Goal: Task Accomplishment & Management: Complete application form

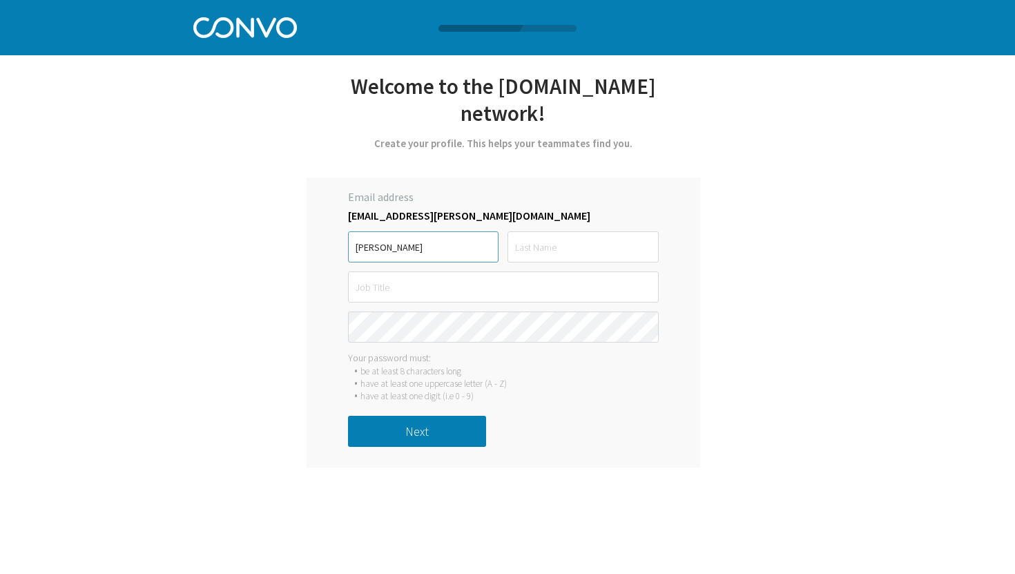
type input "[PERSON_NAME]"
click at [595, 266] on div "Email address [EMAIL_ADDRESS][PERSON_NAME][DOMAIN_NAME] [PERSON_NAME] must be a…" at bounding box center [504, 322] width 394 height 290
click at [595, 251] on input "text" at bounding box center [583, 246] width 151 height 31
type input "[PERSON_NAME]"
click at [515, 293] on input "text" at bounding box center [503, 286] width 311 height 31
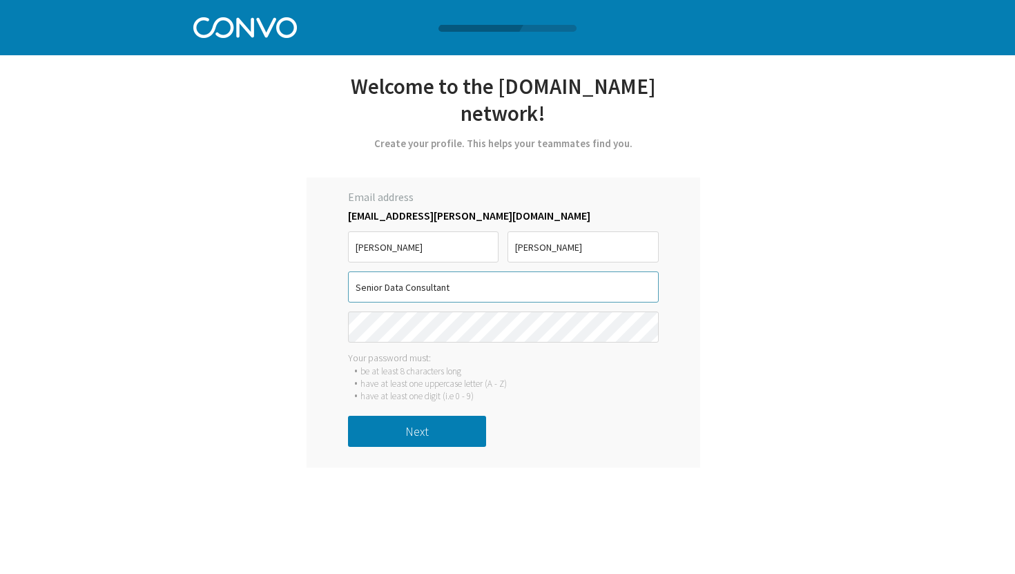
type input "Senior Data Consultant"
click at [427, 426] on button "Next" at bounding box center [417, 431] width 138 height 31
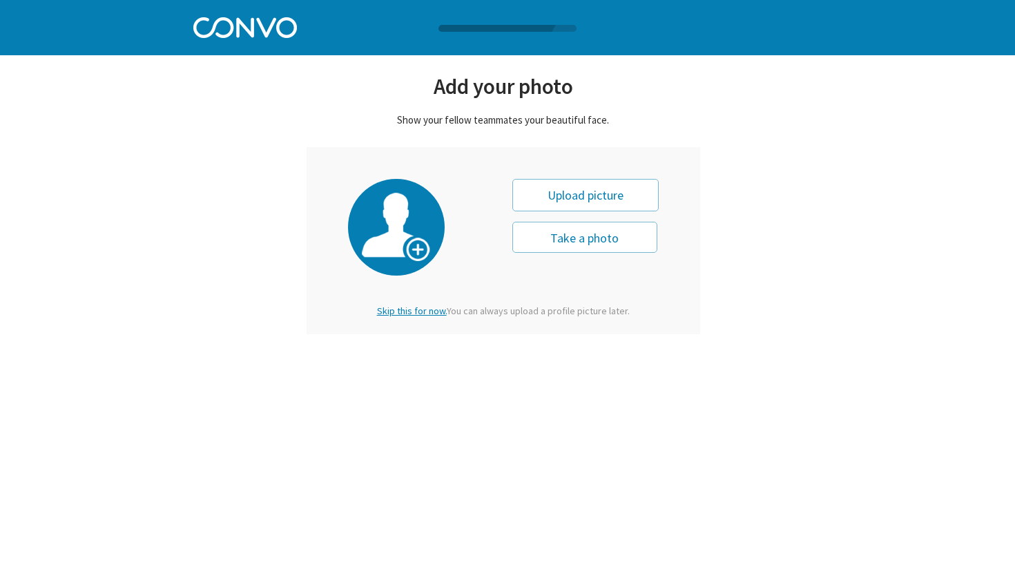
click at [422, 312] on span "Skip this for now." at bounding box center [412, 311] width 70 height 12
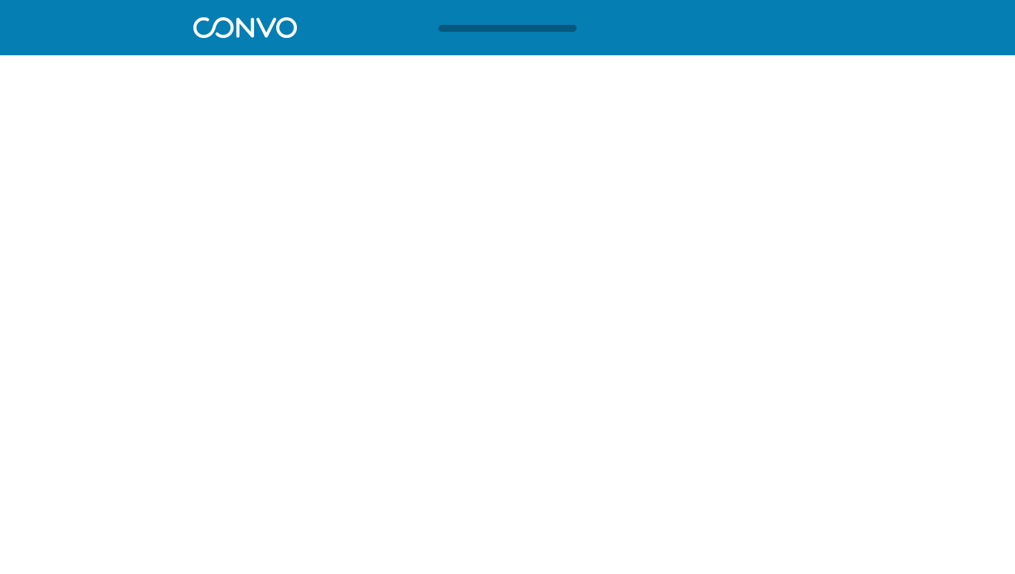
scroll to position [1, 0]
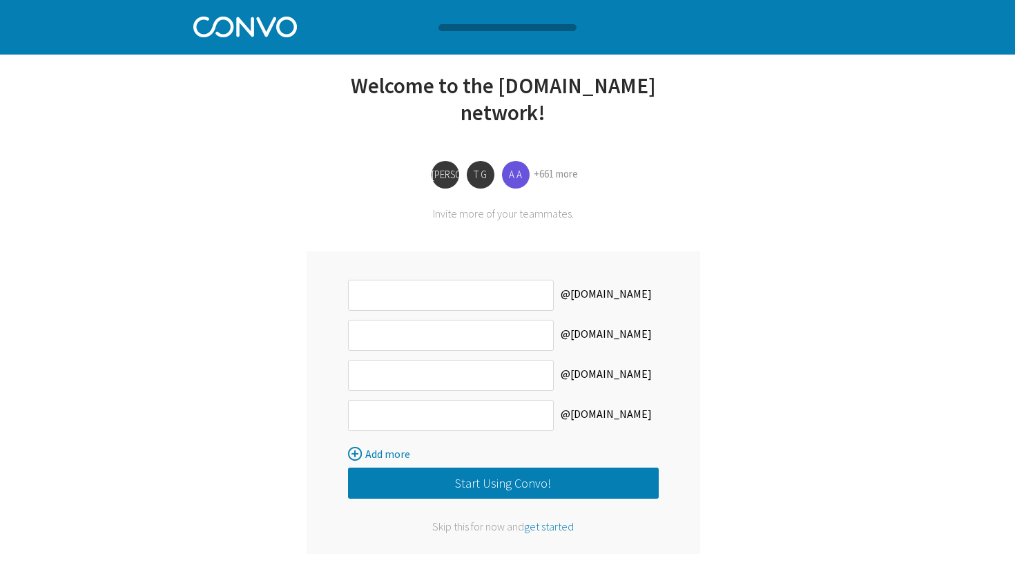
click at [547, 527] on span "get started" at bounding box center [549, 526] width 50 height 14
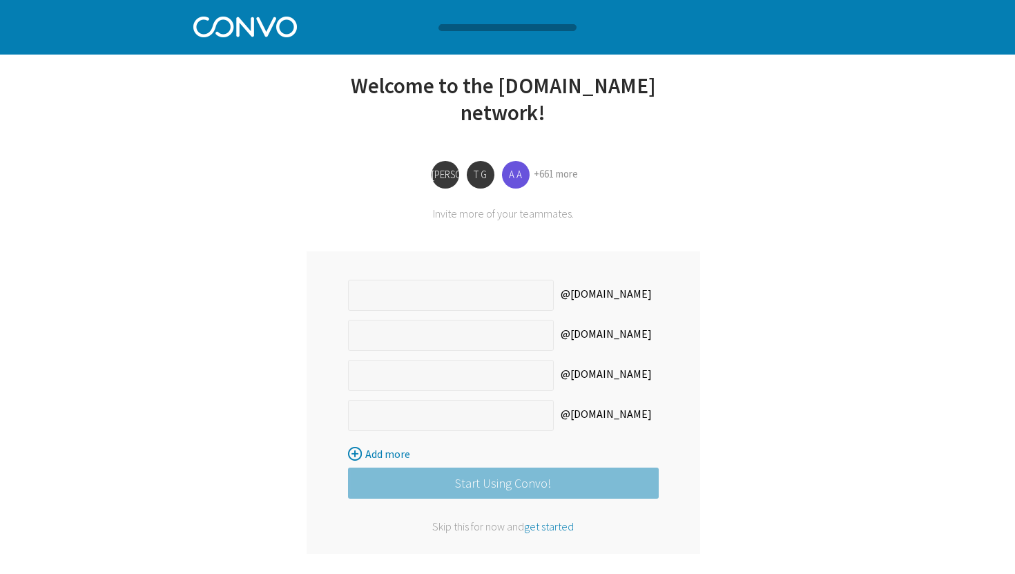
scroll to position [0, 0]
